Goal: Communication & Community: Participate in discussion

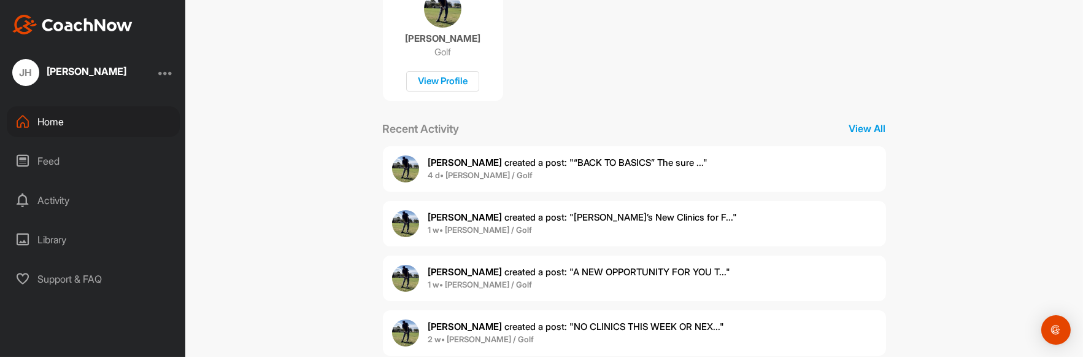
scroll to position [182, 0]
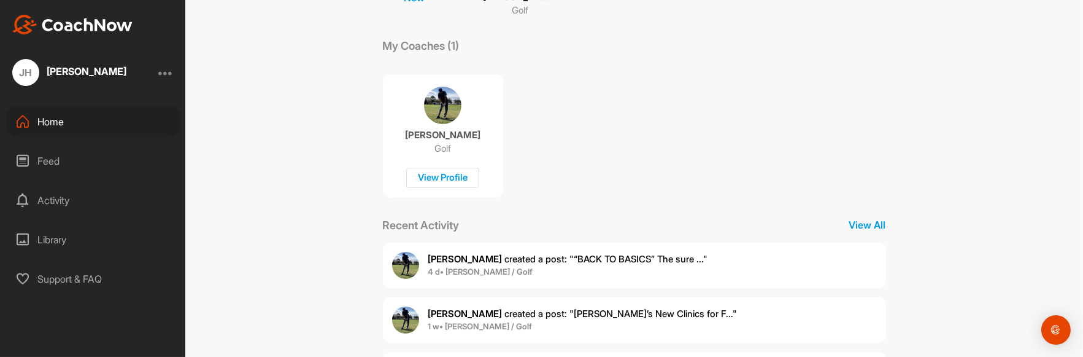
click at [492, 255] on span "[PERSON_NAME] created a post : "“BACK TO BASICS” The sure ..."" at bounding box center [568, 259] width 280 height 12
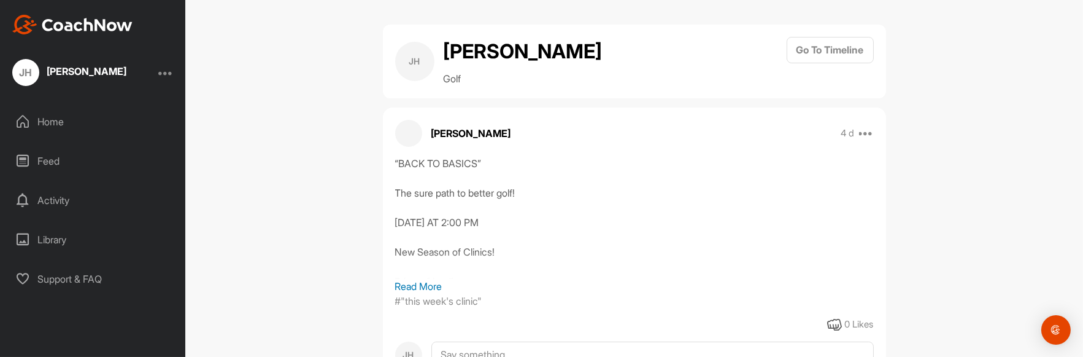
click at [91, 71] on div "[PERSON_NAME]" at bounding box center [87, 71] width 80 height 10
click at [65, 76] on div "[PERSON_NAME]" at bounding box center [87, 72] width 80 height 15
click at [14, 69] on div "JH" at bounding box center [25, 72] width 27 height 27
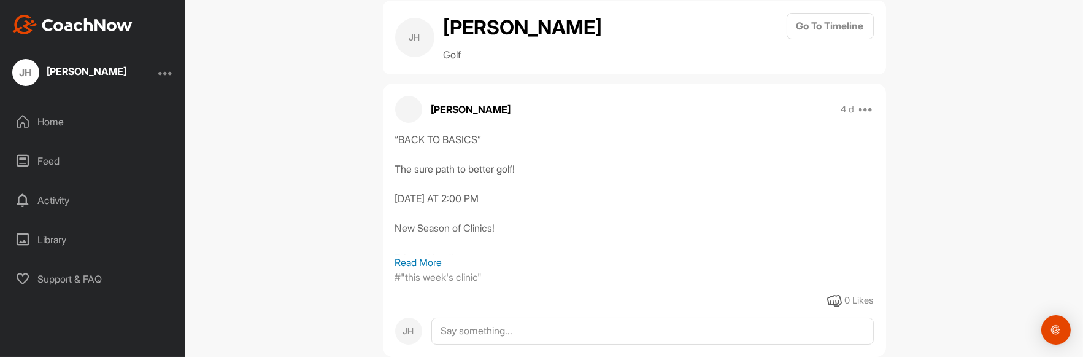
scroll to position [52, 0]
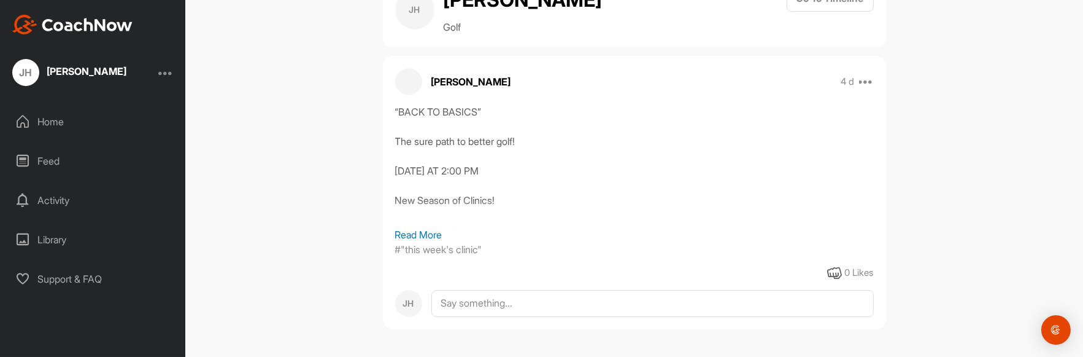
click at [471, 5] on h2 "[PERSON_NAME]" at bounding box center [523, -1] width 159 height 29
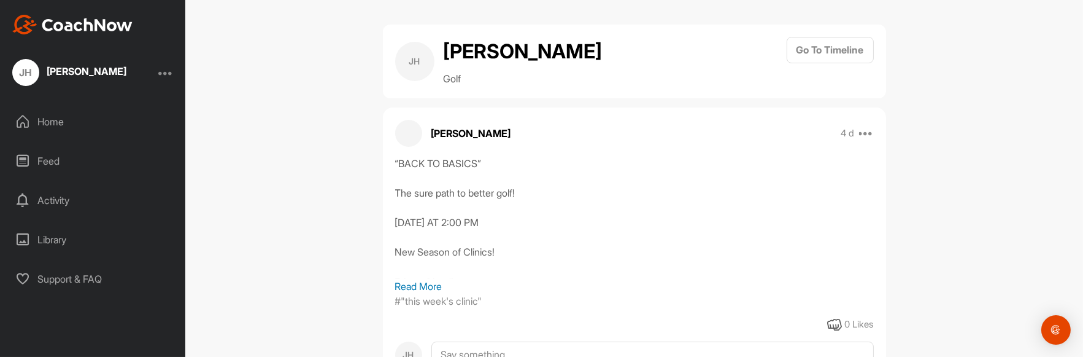
click at [431, 284] on p "Read More" at bounding box center [634, 286] width 479 height 15
click at [839, 44] on button "Go To Timeline" at bounding box center [830, 50] width 87 height 26
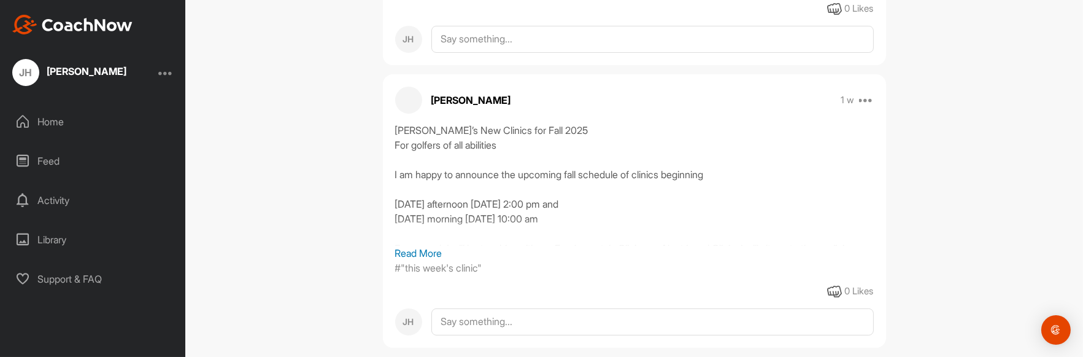
scroll to position [491, 0]
